Goal: Task Accomplishment & Management: Manage account settings

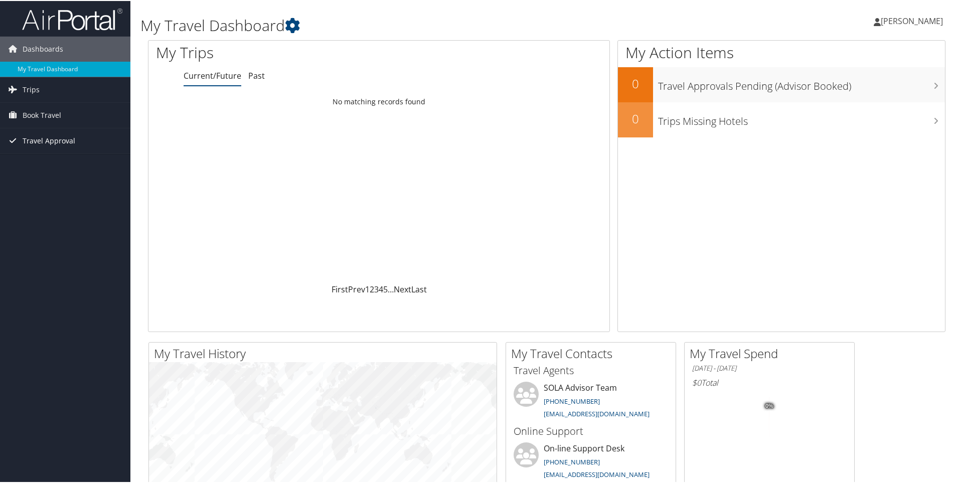
click at [62, 141] on span "Travel Approval" at bounding box center [49, 139] width 53 height 25
click at [45, 204] on link "Approvals (Beta)" at bounding box center [65, 205] width 130 height 15
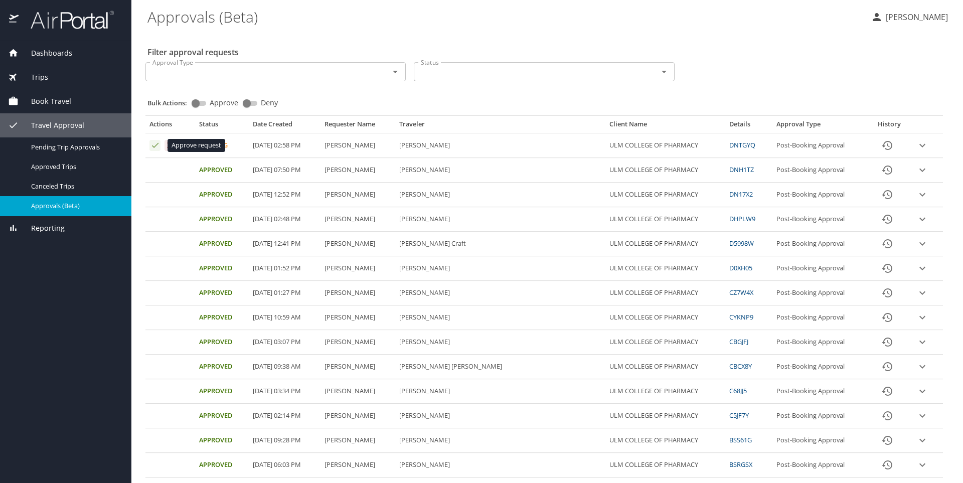
click at [155, 146] on icon "Approval table" at bounding box center [155, 145] width 7 height 5
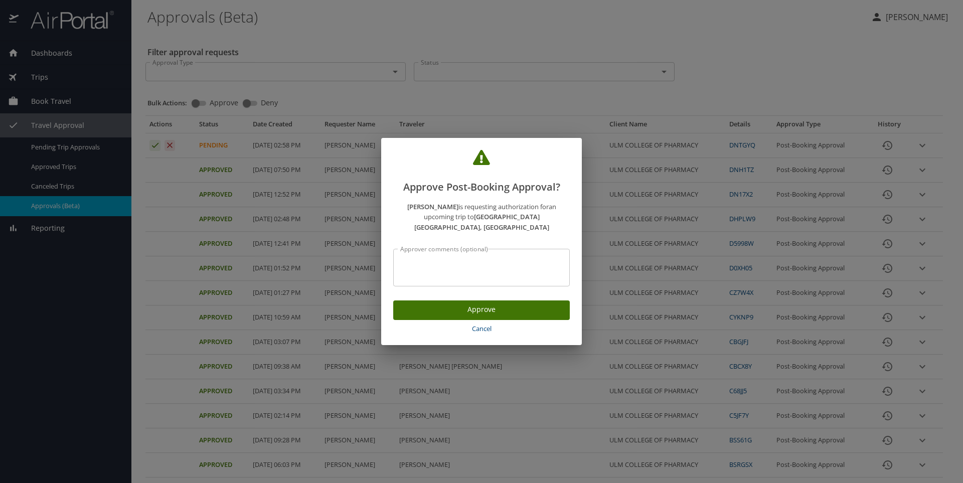
click at [484, 307] on span "Approve" at bounding box center [481, 309] width 160 height 13
